Goal: Task Accomplishment & Management: Manage account settings

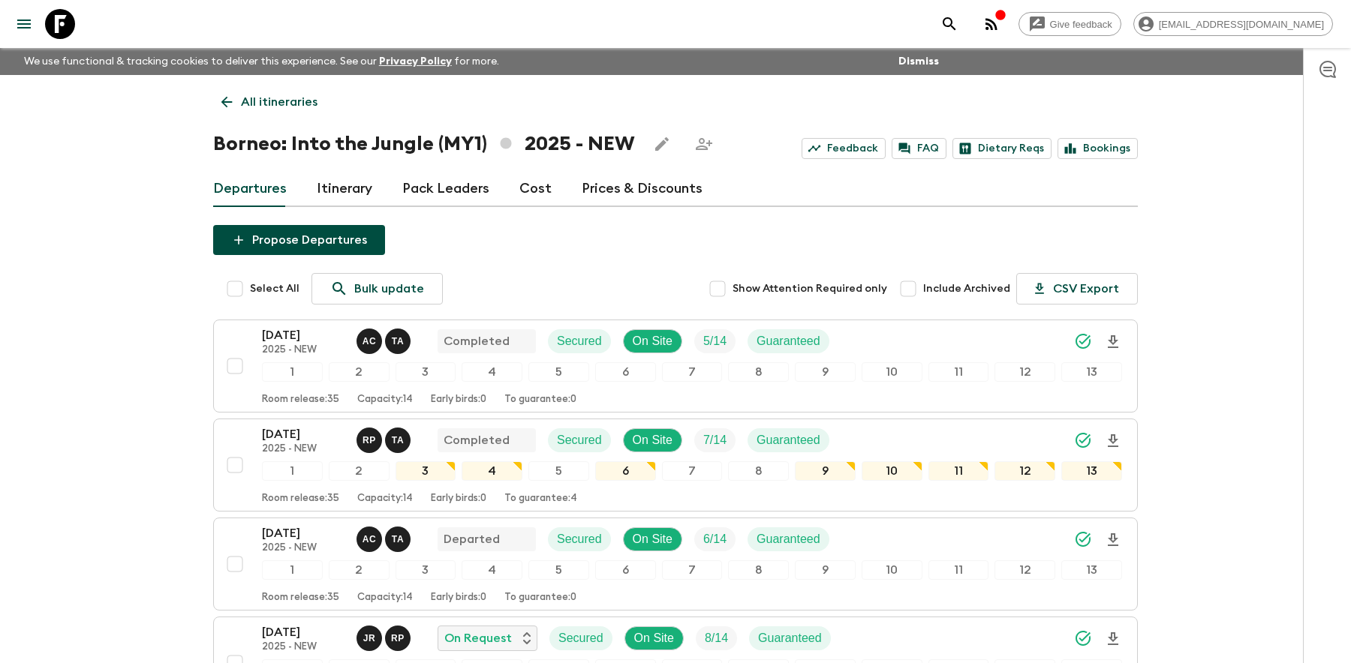
click at [455, 189] on link "Pack Leaders" at bounding box center [445, 189] width 87 height 36
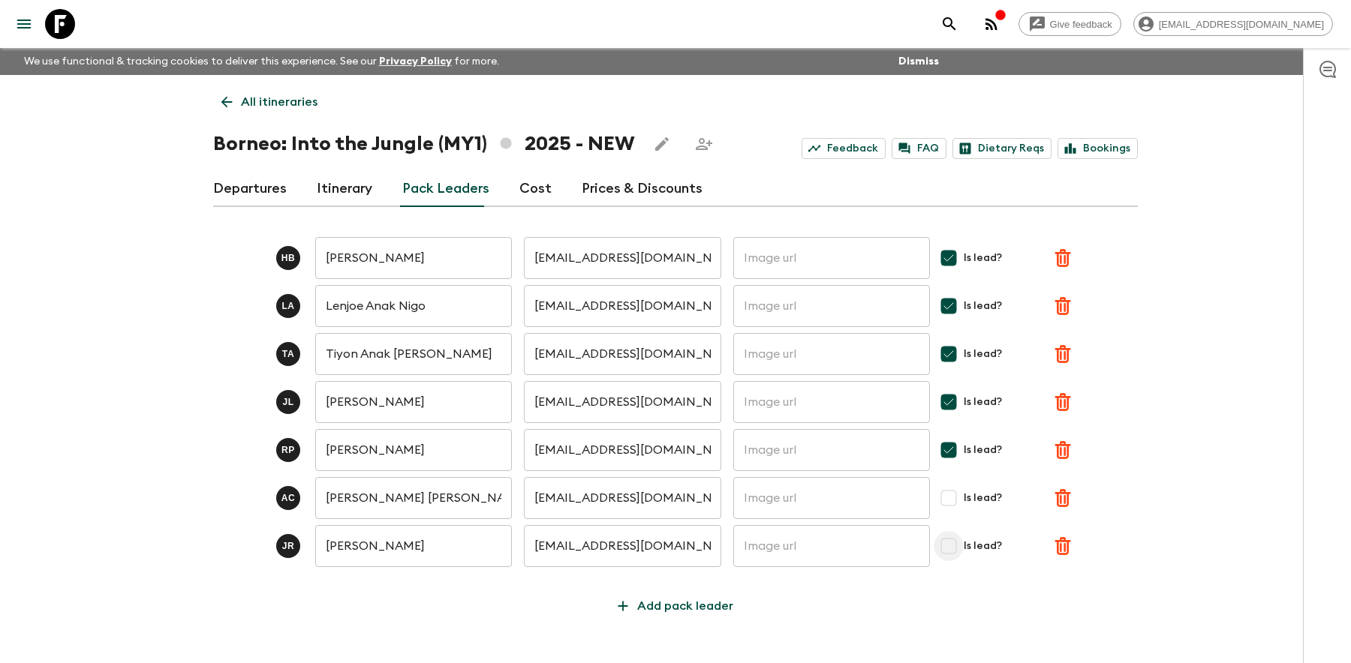
click at [944, 549] on input "Is lead?" at bounding box center [949, 546] width 30 height 30
checkbox input "true"
click at [947, 503] on input "Is lead?" at bounding box center [949, 498] width 30 height 30
click at [1105, 502] on p "Save" at bounding box center [1095, 498] width 29 height 18
checkbox input "true"
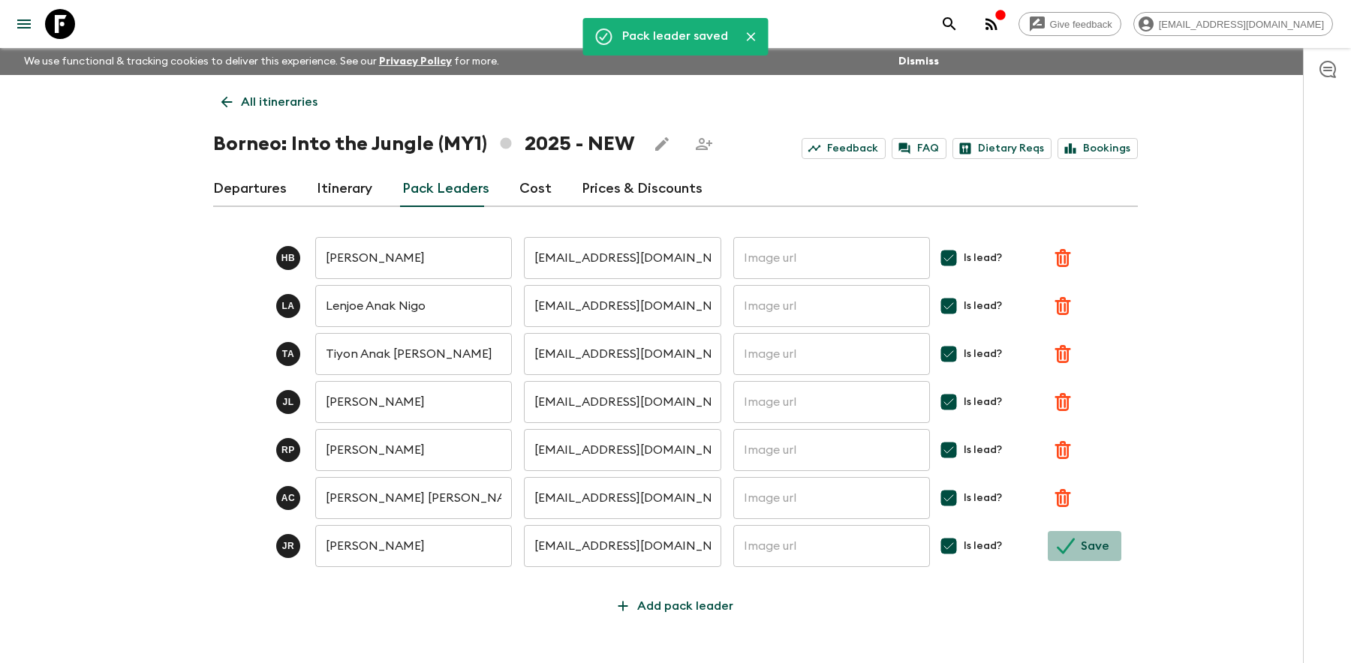
click at [1085, 543] on p "Save" at bounding box center [1095, 546] width 29 height 18
checkbox input "true"
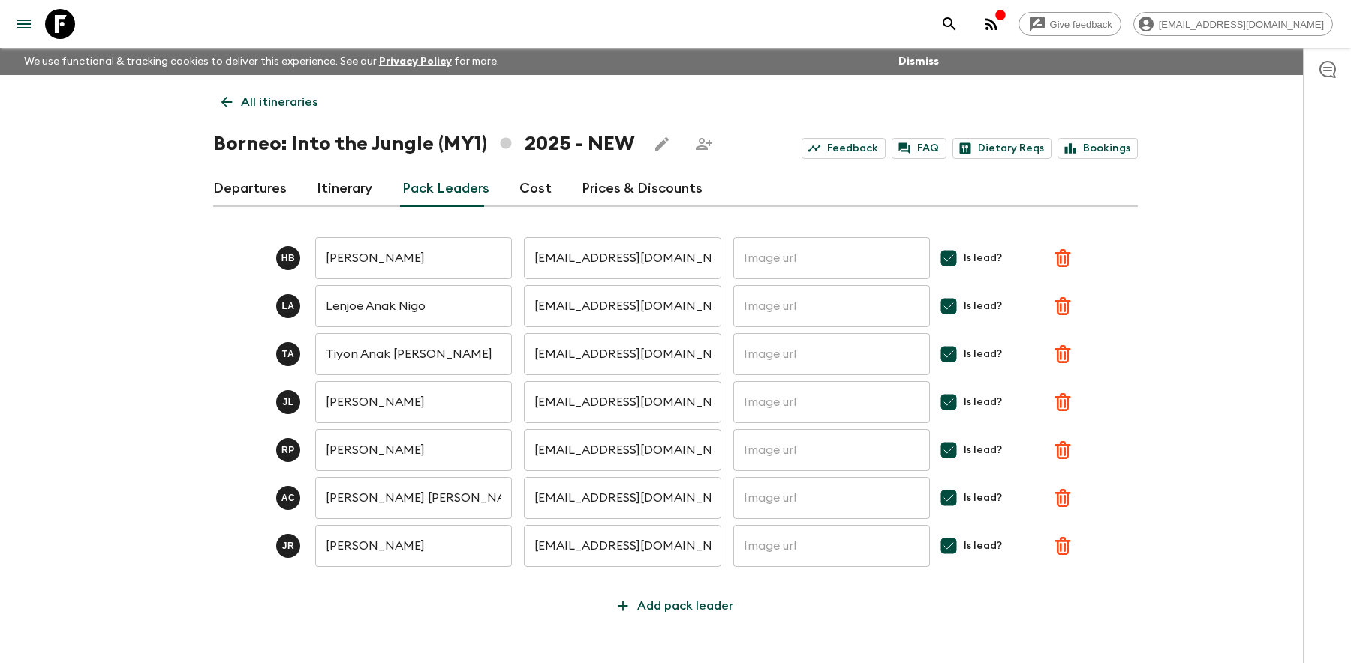
click at [251, 182] on link "Departures" at bounding box center [250, 189] width 74 height 36
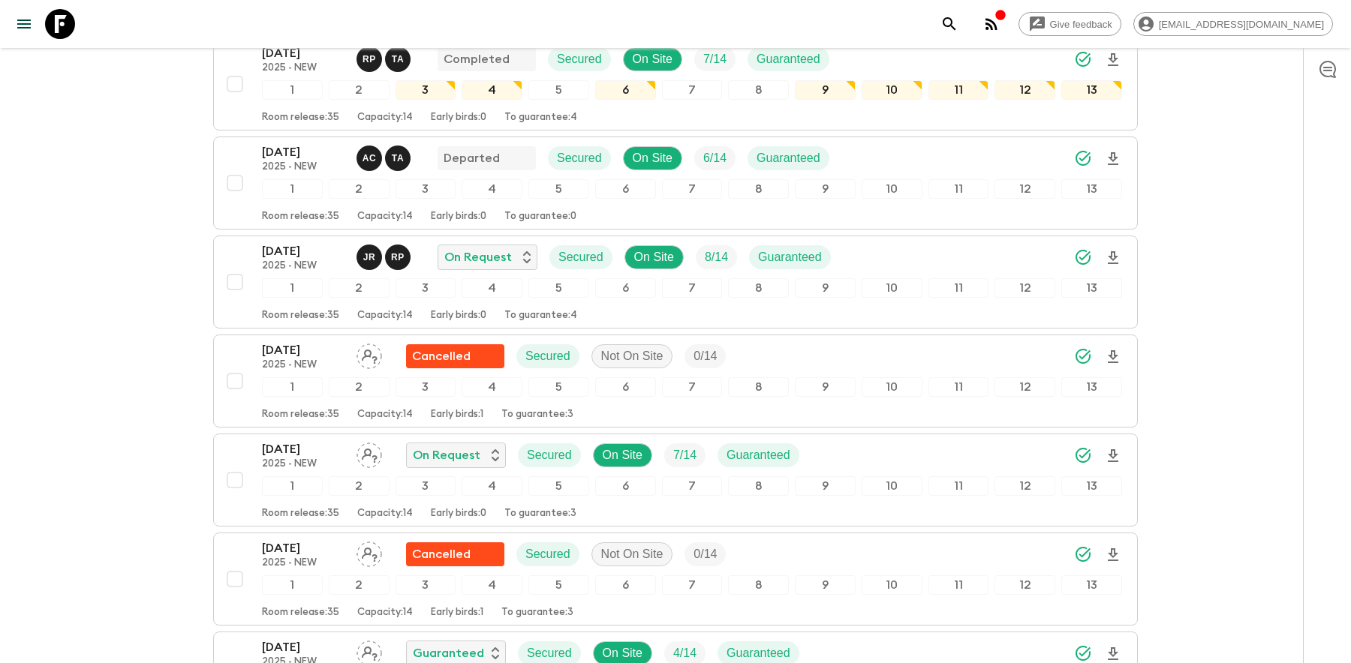
scroll to position [383, 0]
